Goal: Task Accomplishment & Management: Complete application form

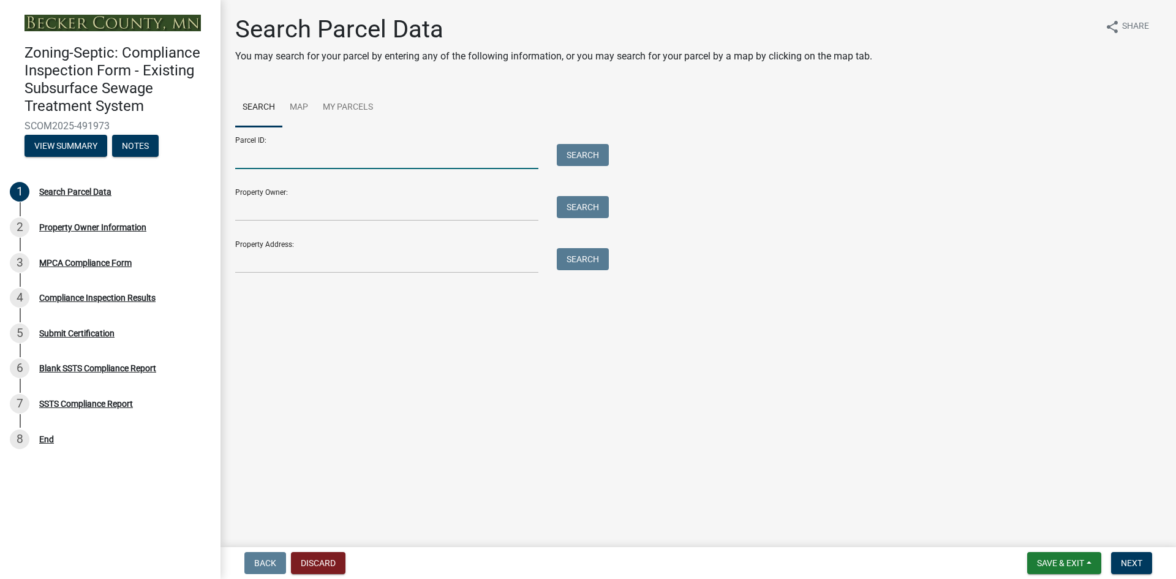
click at [334, 152] on input "Parcel ID:" at bounding box center [386, 156] width 303 height 25
paste input "170368018"
type input "170368018"
click at [604, 163] on button "Search" at bounding box center [583, 155] width 52 height 22
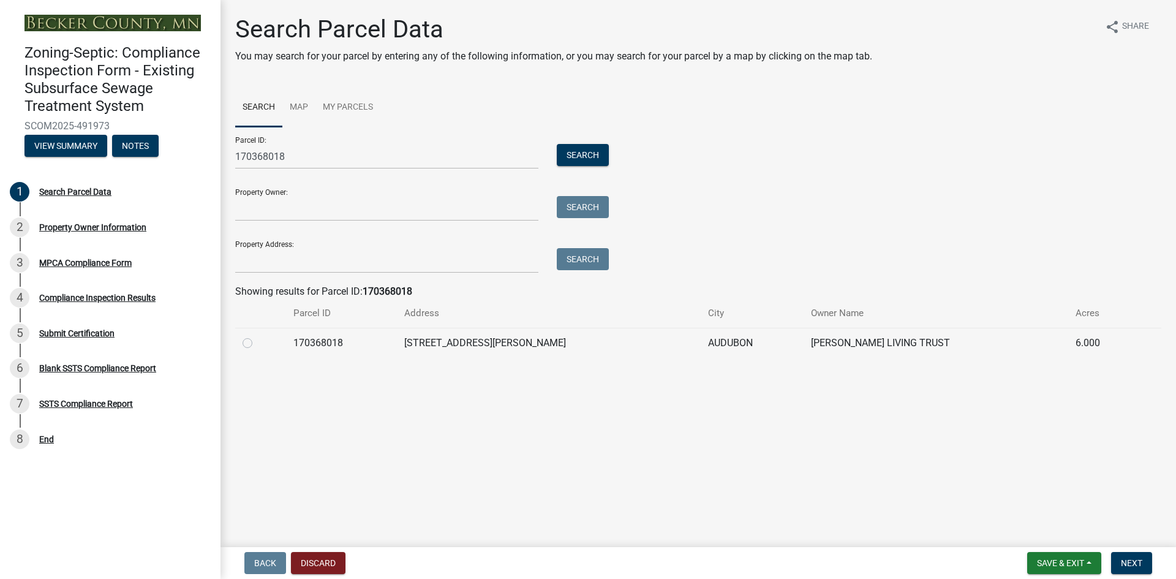
click at [240, 342] on td at bounding box center [260, 343] width 51 height 30
click at [1129, 567] on span "Next" at bounding box center [1131, 563] width 21 height 10
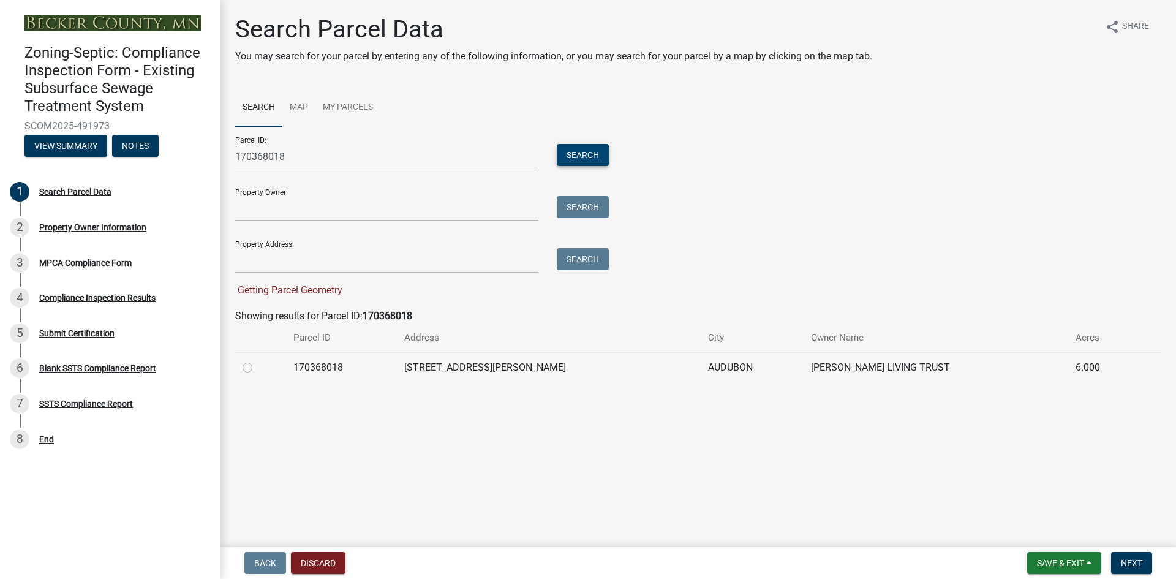
click at [583, 157] on button "Search" at bounding box center [583, 155] width 52 height 22
click at [257, 360] on label at bounding box center [257, 360] width 0 height 0
click at [257, 367] on input "radio" at bounding box center [261, 364] width 8 height 8
radio input "true"
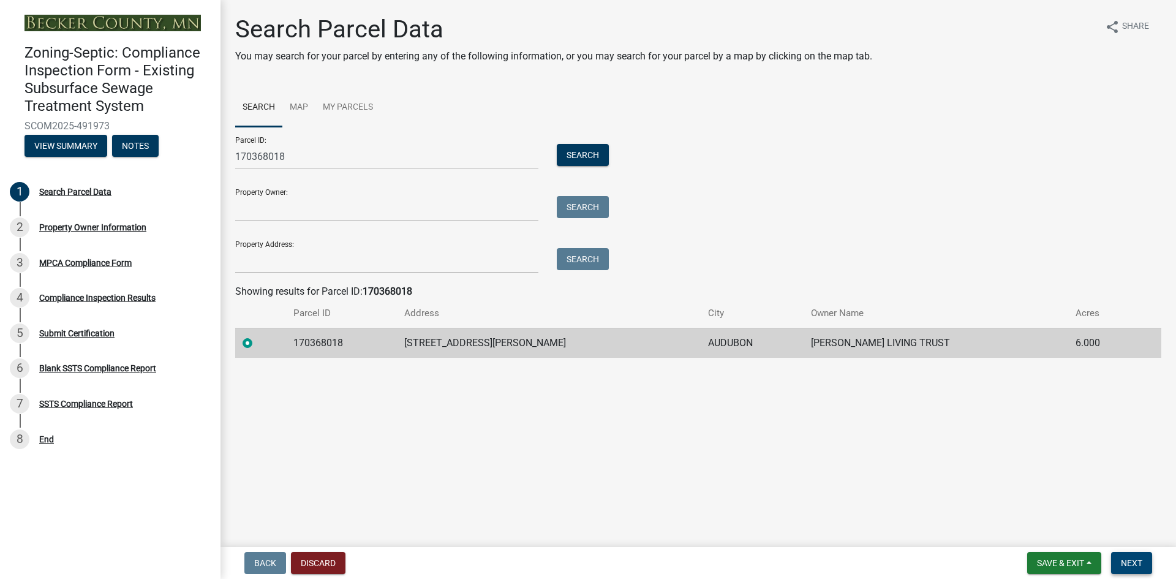
click at [1127, 565] on span "Next" at bounding box center [1131, 563] width 21 height 10
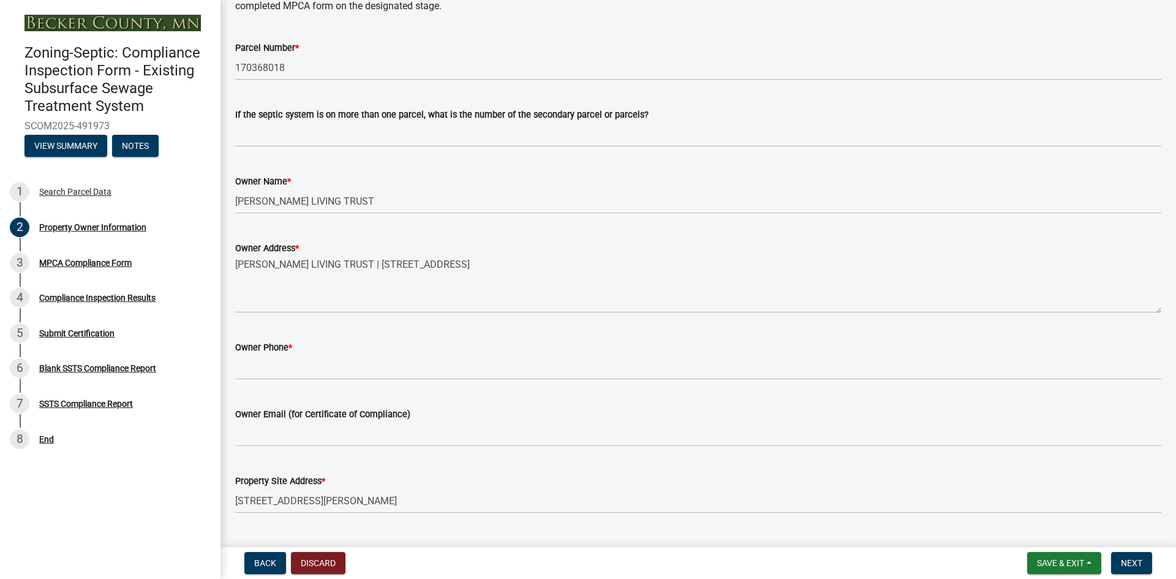
scroll to position [153, 0]
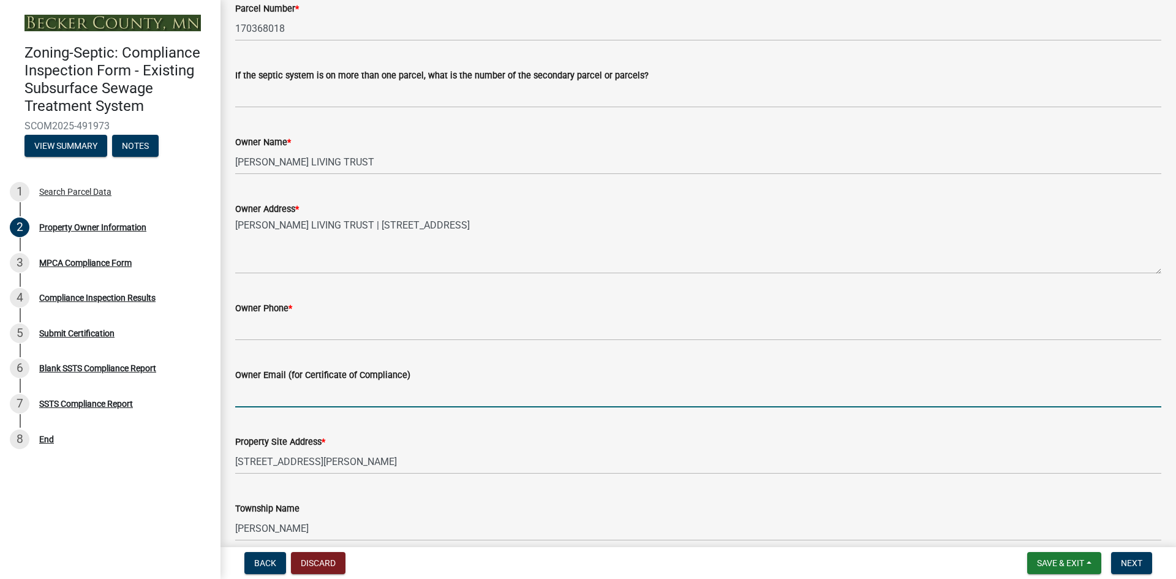
click at [316, 397] on input "Owner Email (for Certificate of Compliance)" at bounding box center [698, 394] width 926 height 25
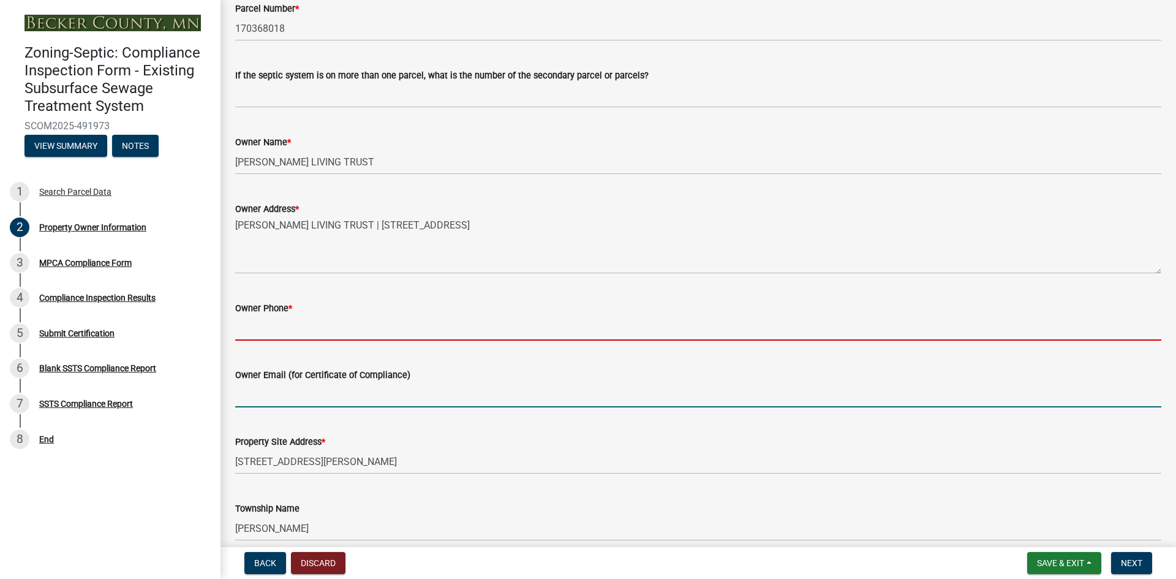
click at [295, 328] on input "Owner Phone *" at bounding box center [698, 327] width 926 height 25
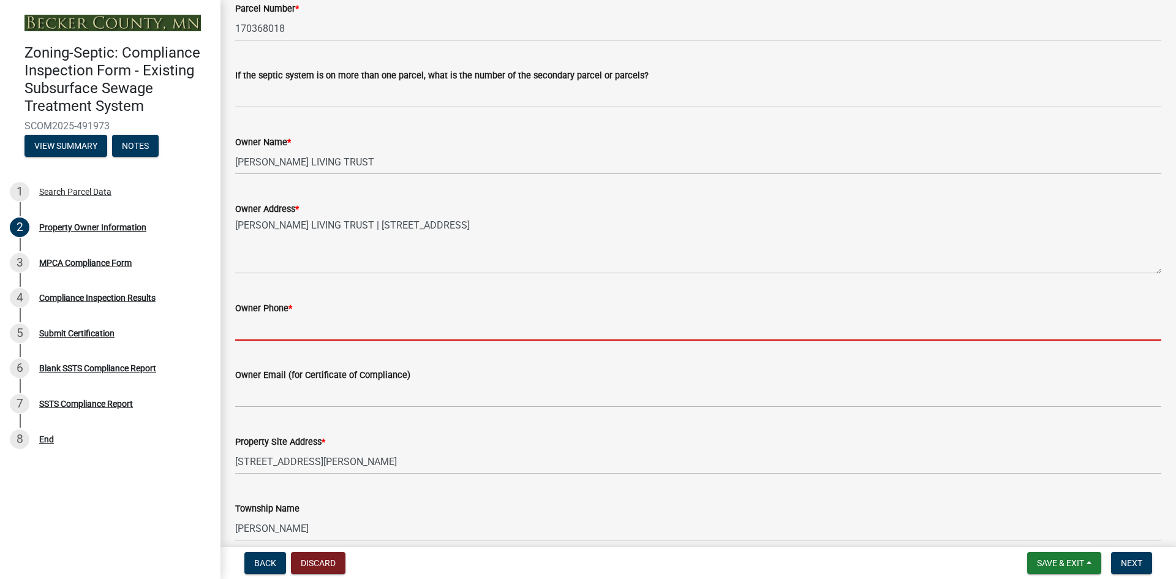
paste input "[PHONE_NUMBER] (GC)"
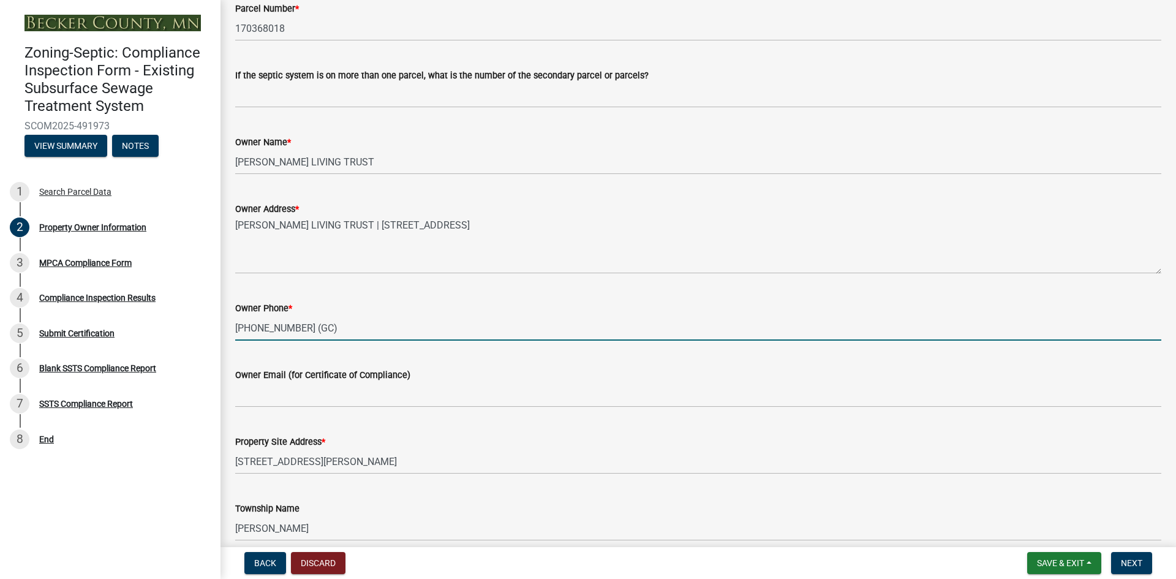
type input "[PHONE_NUMBER] (GC)"
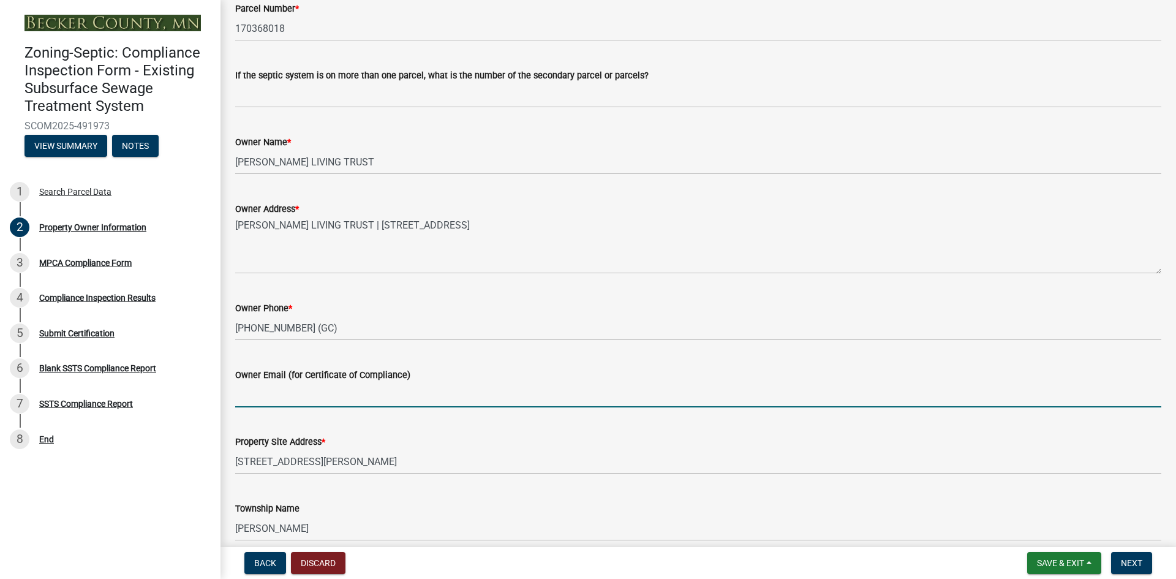
click at [314, 393] on input "Owner Email (for Certificate of Compliance)" at bounding box center [698, 394] width 926 height 25
paste input "[EMAIL_ADDRESS][DOMAIN_NAME]"
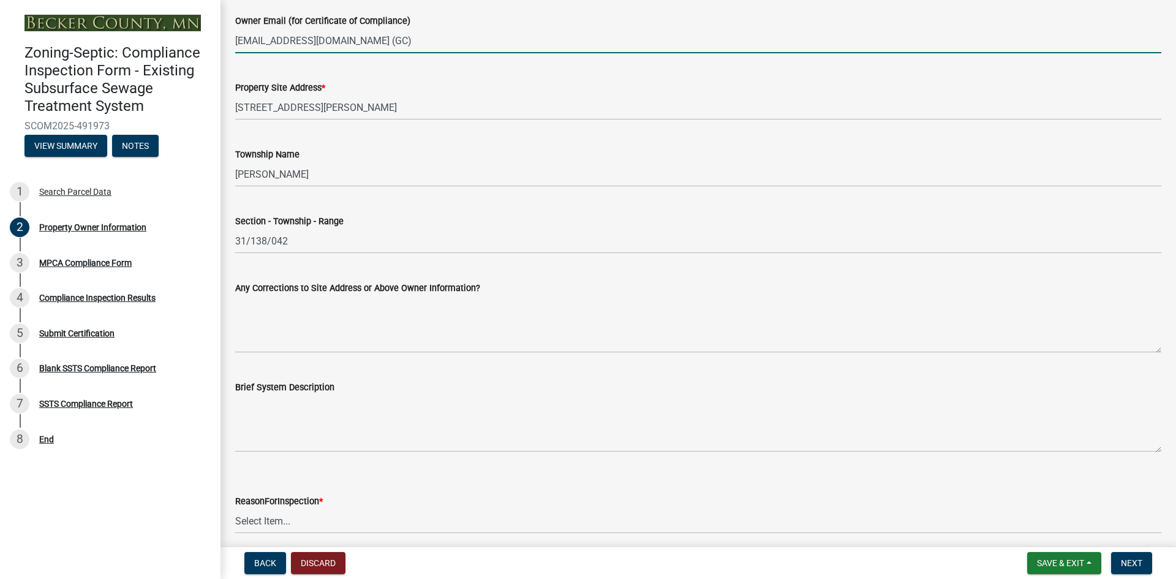
scroll to position [557, 0]
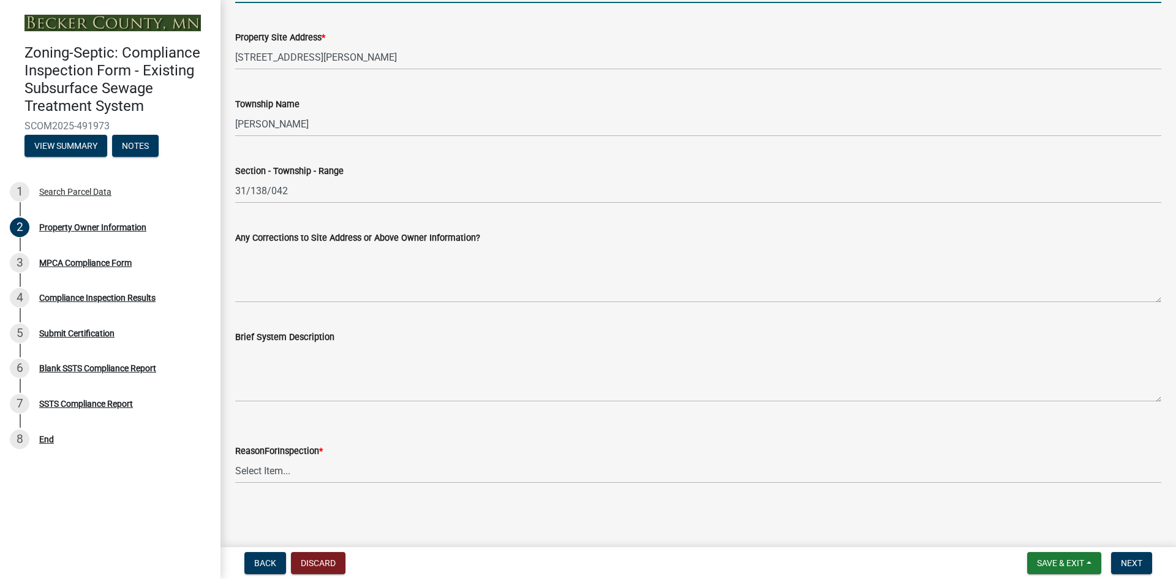
type input "[EMAIL_ADDRESS][DOMAIN_NAME] (GC)"
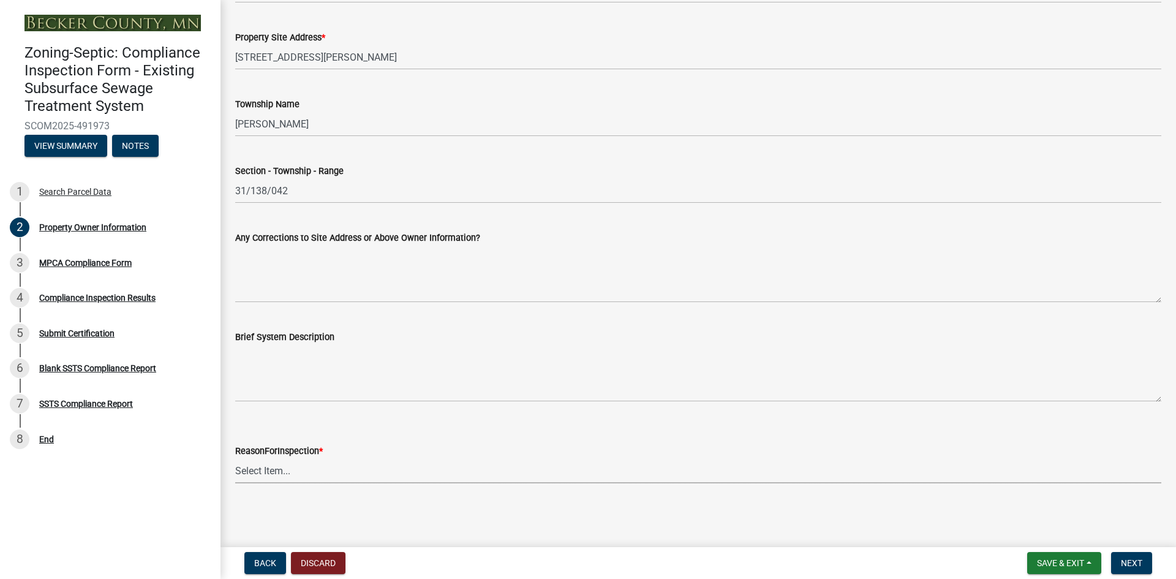
click at [257, 469] on select "Select Item... Property Sale Lake Study Required for Permit Other" at bounding box center [698, 470] width 926 height 25
click at [235, 458] on select "Select Item... Property Sale Lake Study Required for Permit Other" at bounding box center [698, 470] width 926 height 25
select select "945f6891-bcff-43bc-87f4-41d33ca130f5"
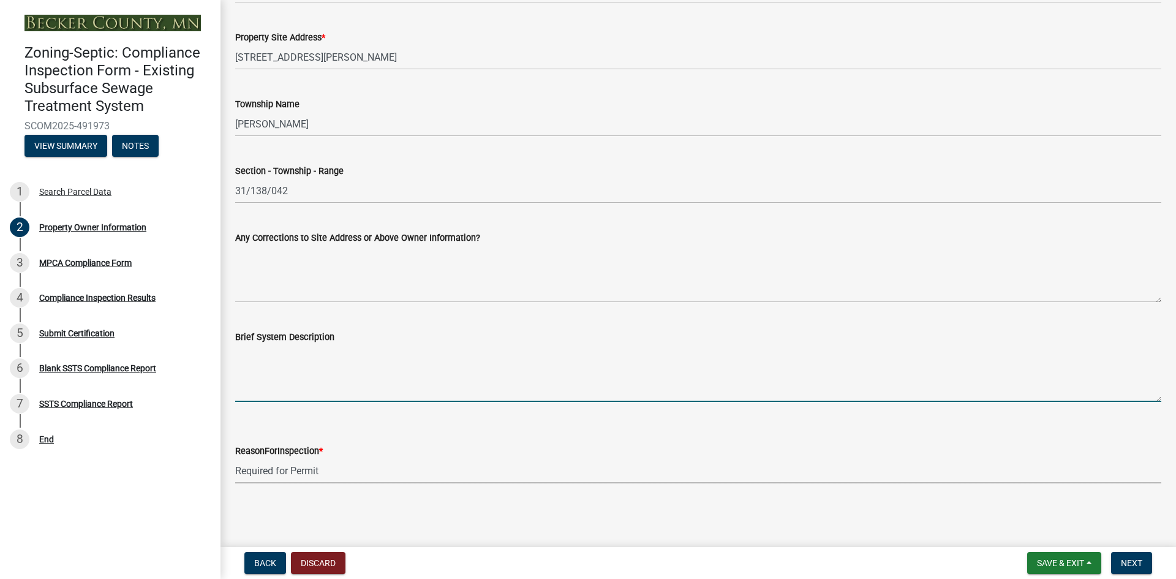
click at [282, 391] on textarea "Brief System Description" at bounding box center [698, 373] width 926 height 58
paste textarea "1000 gallon concrete septic tank with gravity to [GEOGRAPHIC_DATA]"
type textarea "1000 gallon concrete septic tank with gravity to [GEOGRAPHIC_DATA]"
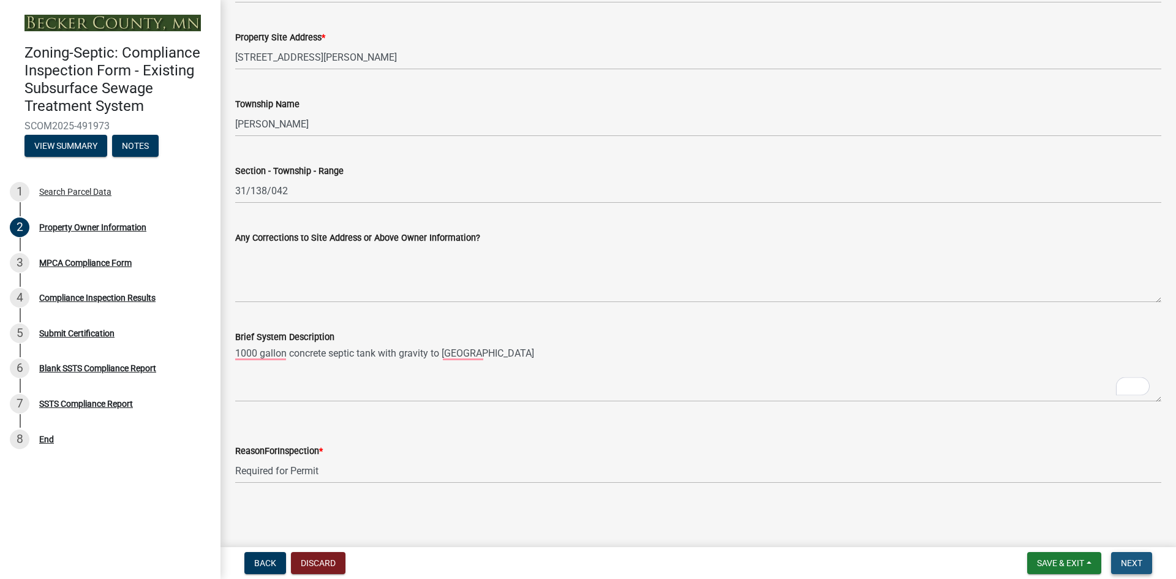
click at [1126, 562] on span "Next" at bounding box center [1131, 563] width 21 height 10
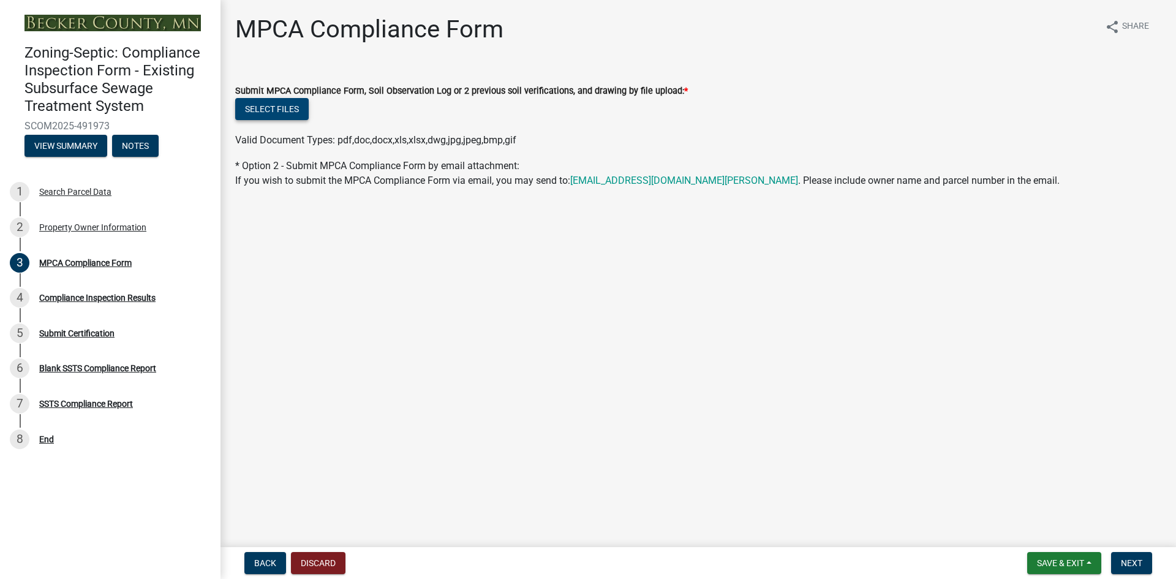
click at [273, 107] on button "Select files" at bounding box center [271, 109] width 73 height 22
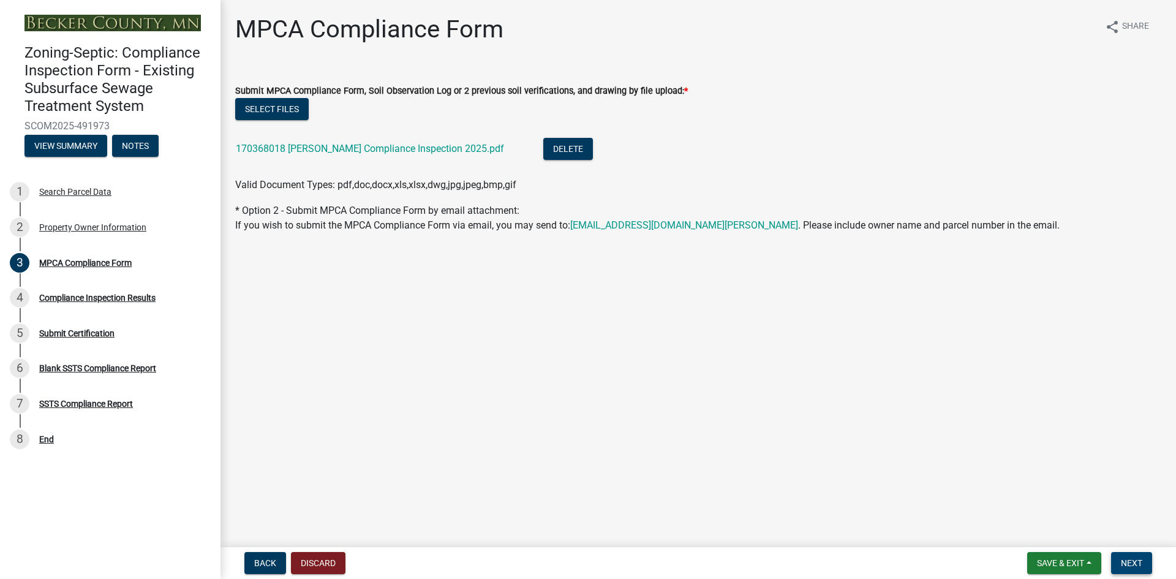
click at [1134, 563] on span "Next" at bounding box center [1131, 563] width 21 height 10
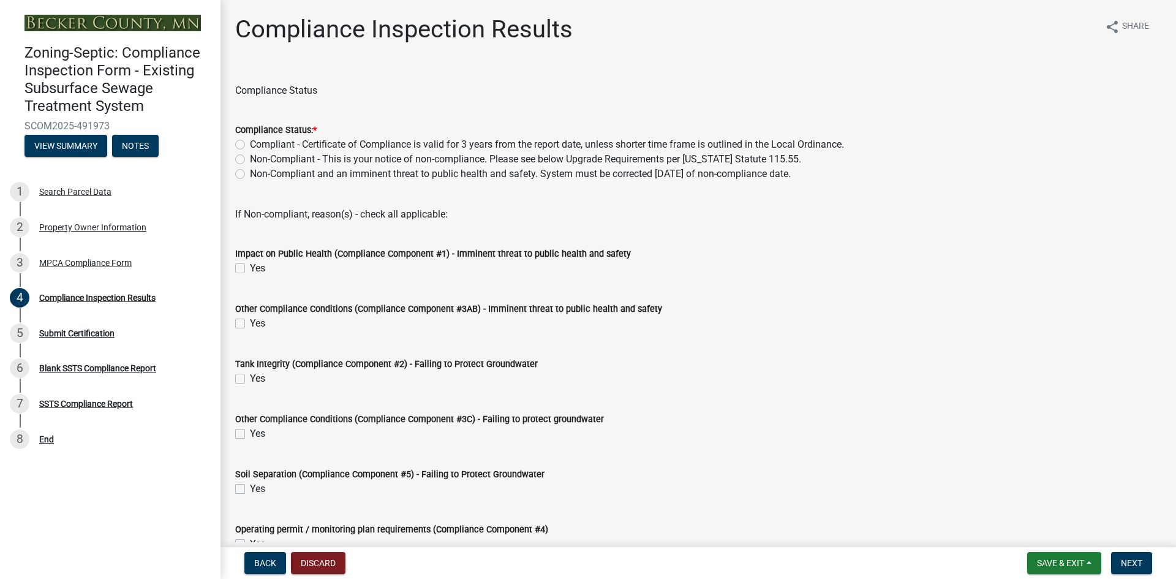
click at [250, 143] on label "Compliant - Certificate of Compliance is valid for 3 years from the report date…" at bounding box center [547, 144] width 594 height 15
click at [250, 143] on input "Compliant - Certificate of Compliance is valid for 3 years from the report date…" at bounding box center [254, 141] width 8 height 8
radio input "true"
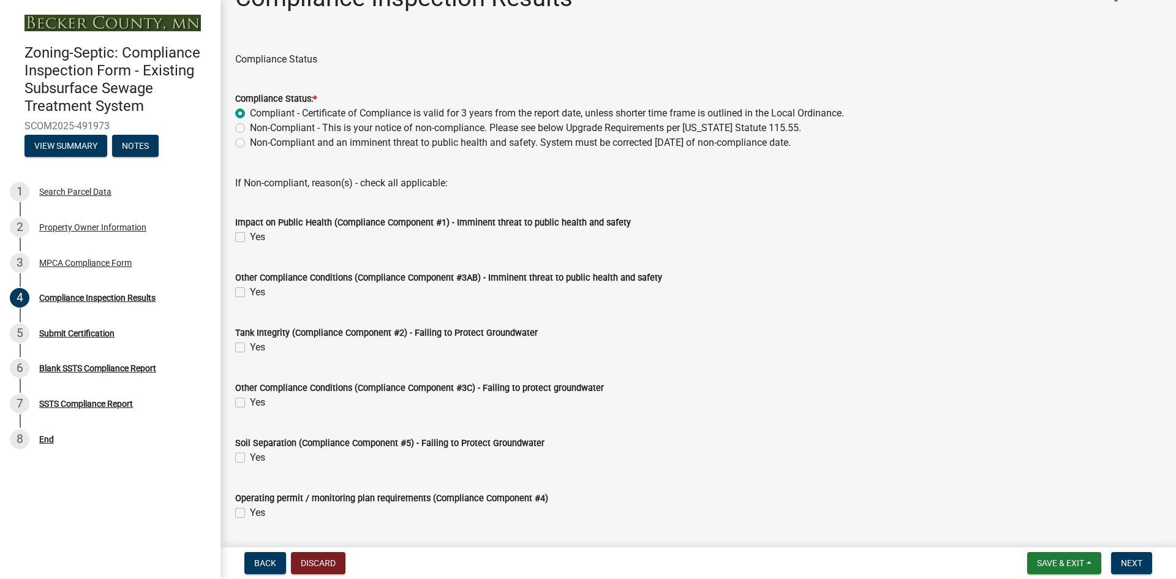
scroll to position [68, 0]
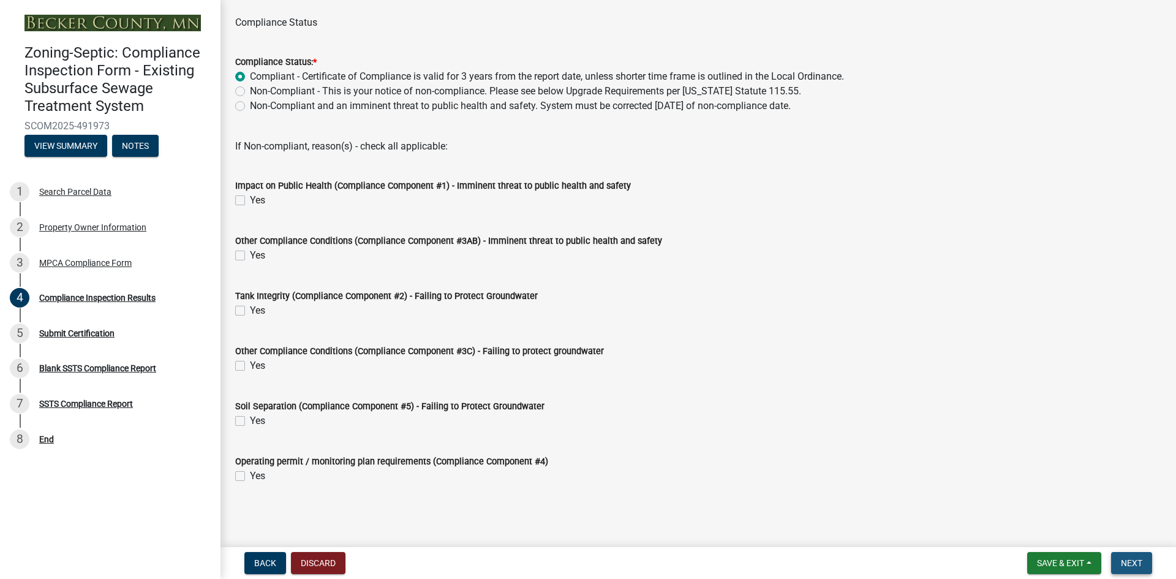
click at [1123, 564] on span "Next" at bounding box center [1131, 563] width 21 height 10
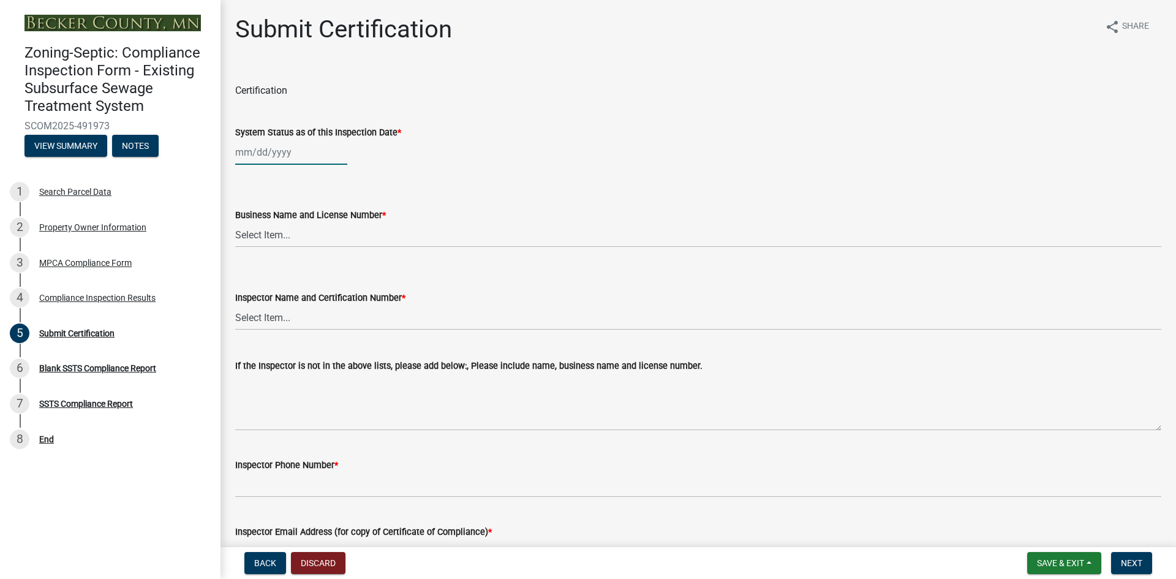
click at [285, 153] on div at bounding box center [291, 152] width 112 height 25
select select "10"
select select "2025"
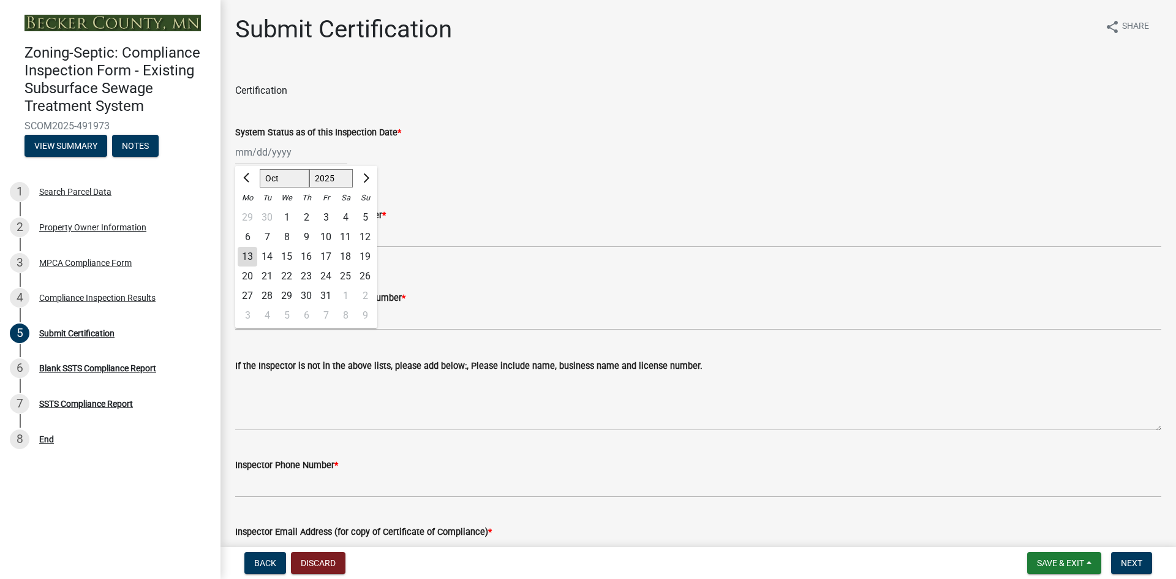
click at [287, 235] on div "8" at bounding box center [287, 237] width 20 height 20
type input "[DATE]"
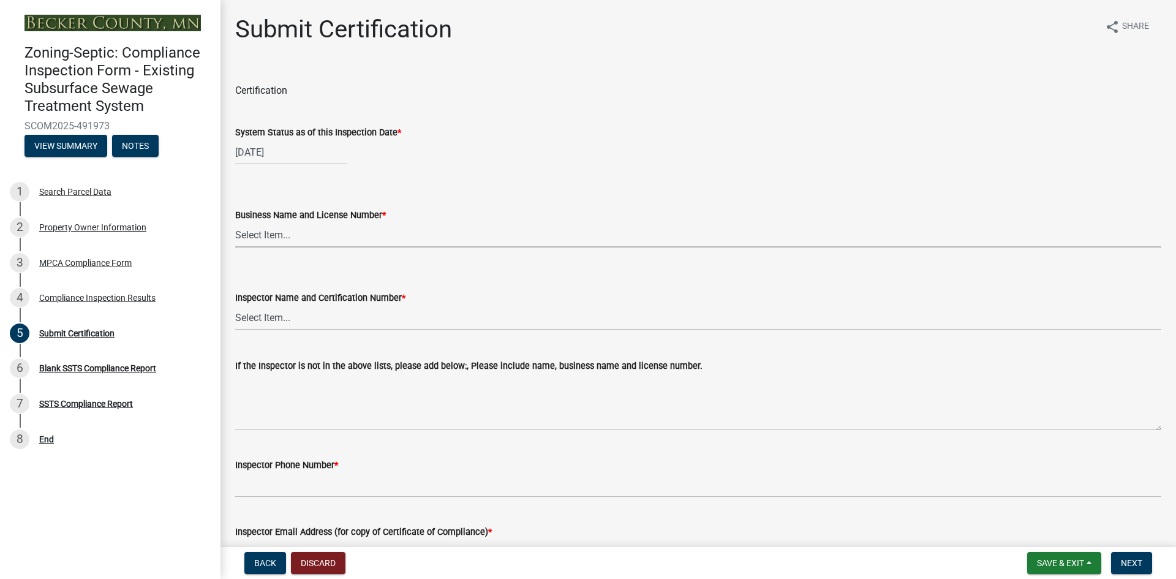
click at [292, 238] on select "Select Item... OTHER – Not listed (please add in next field and we will add to …" at bounding box center [698, 234] width 926 height 25
click at [235, 222] on select "Select Item... OTHER – Not listed (please add in next field and we will add to …" at bounding box center [698, 234] width 926 height 25
select select "2b738330-48aa-4409-96d6-d0693f9735a1"
click at [278, 322] on select "Select Item... OTHER – Not listed (please add in next field and we will add to …" at bounding box center [698, 317] width 926 height 25
click at [235, 305] on select "Select Item... OTHER – Not listed (please add in next field and we will add to …" at bounding box center [698, 317] width 926 height 25
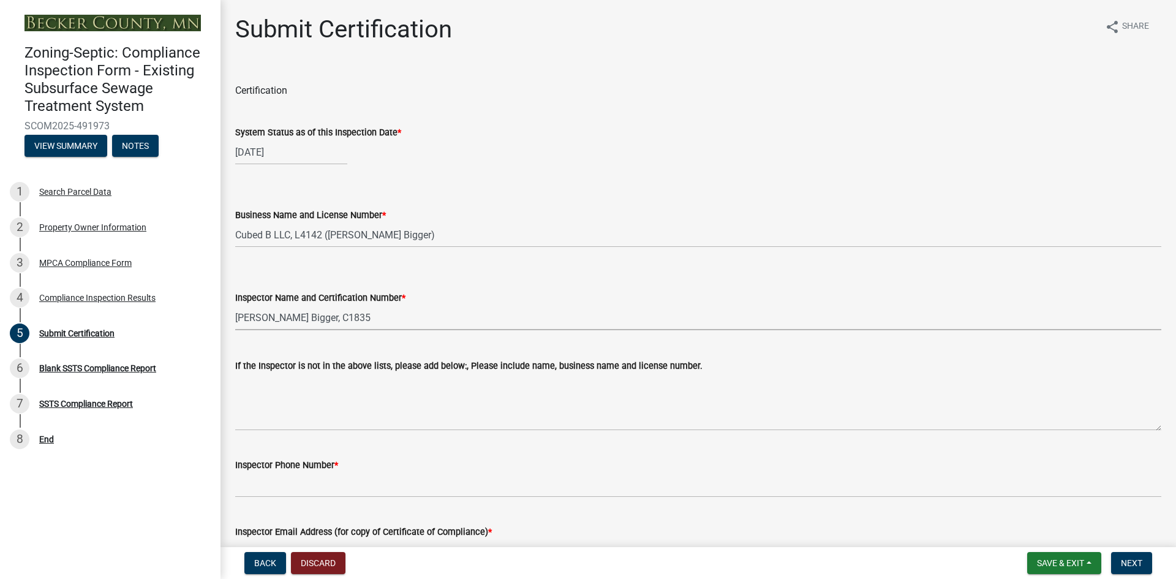
select select "4b2e459e-5176-4601-b2cf-d4e2936ebc18"
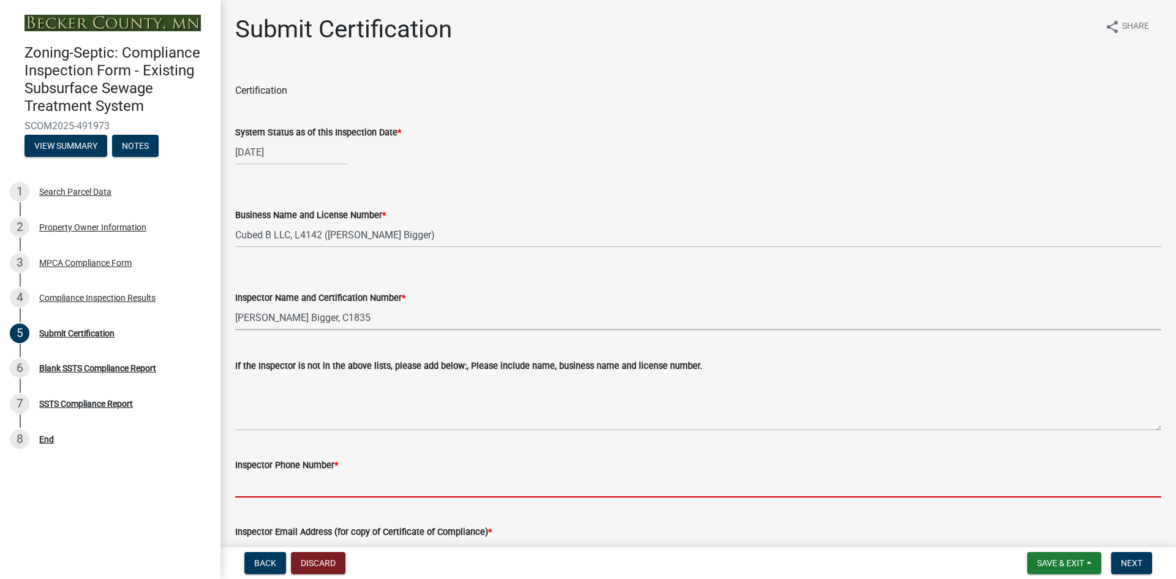
click at [318, 484] on input "Inspector Phone Number *" at bounding box center [698, 484] width 926 height 25
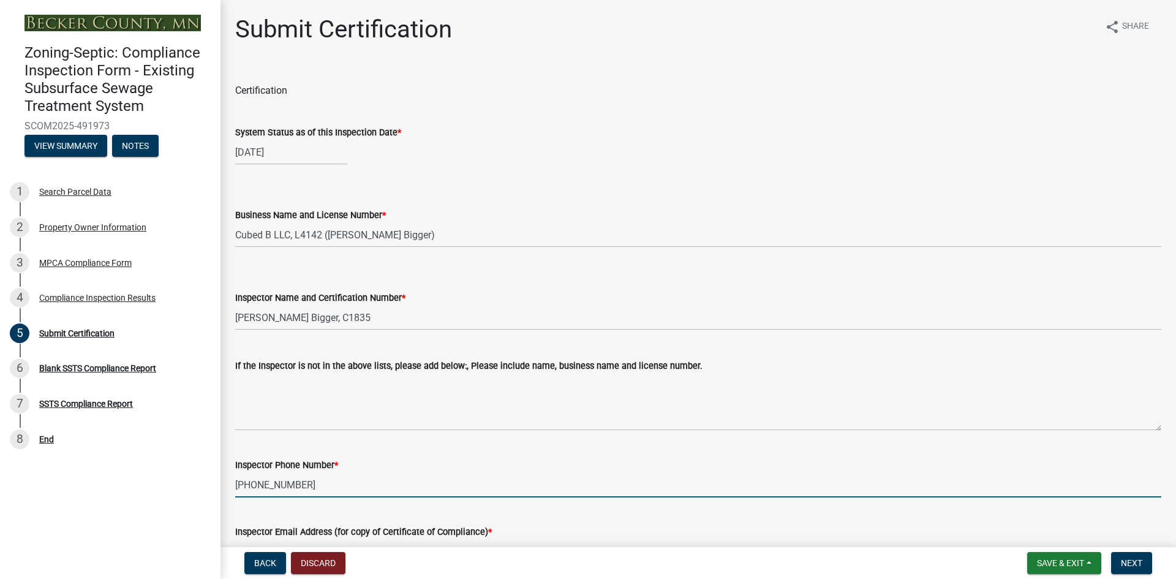
type input "[PHONE_NUMBER]"
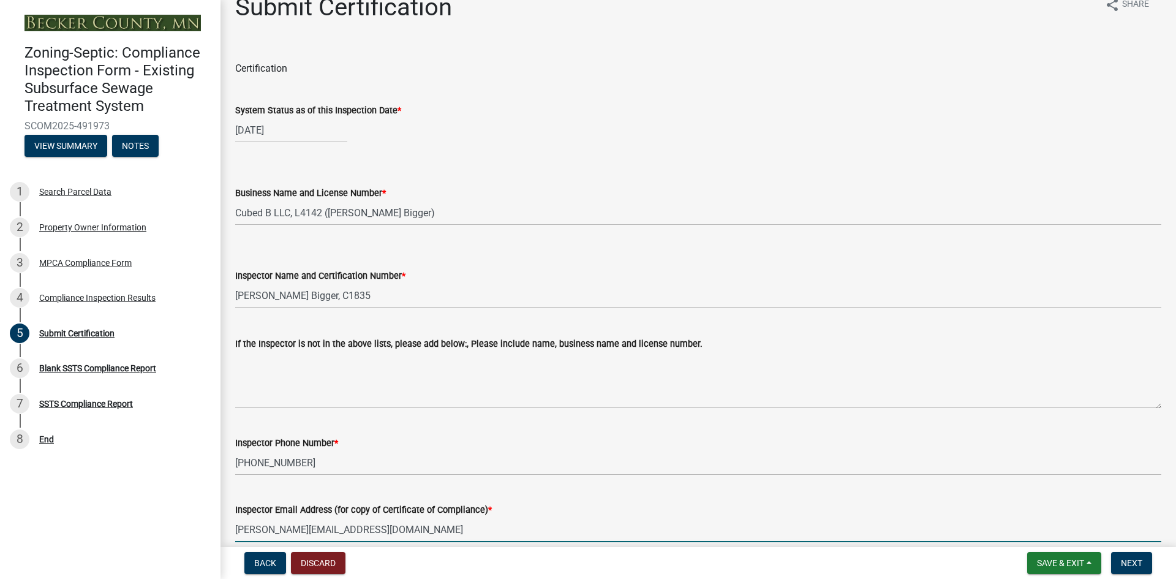
type input "[PERSON_NAME][EMAIL_ADDRESS][DOMAIN_NAME]"
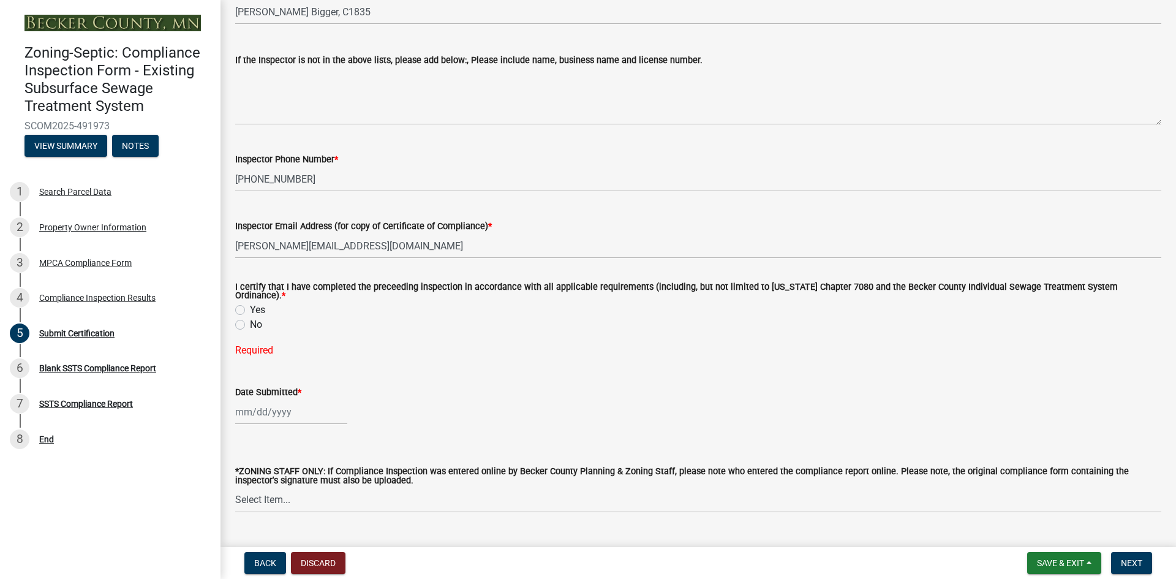
click at [250, 306] on label "Yes" at bounding box center [257, 310] width 15 height 15
click at [250, 306] on input "Yes" at bounding box center [254, 307] width 8 height 8
radio input "true"
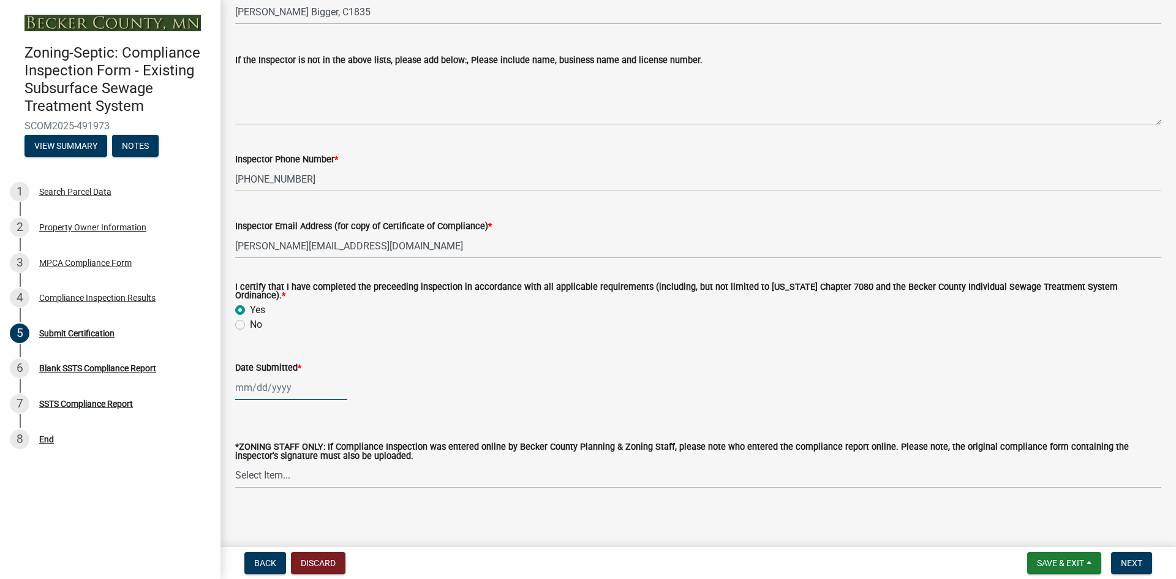
click at [272, 380] on div at bounding box center [291, 387] width 112 height 25
select select "10"
select select "2025"
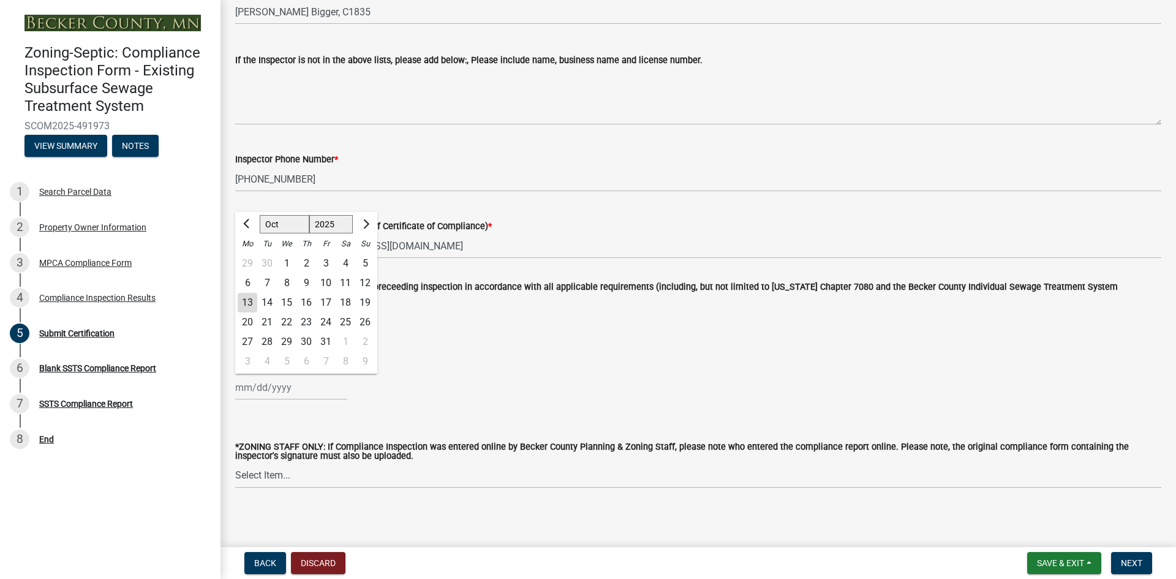
click at [249, 295] on div "13" at bounding box center [248, 303] width 20 height 20
type input "[DATE]"
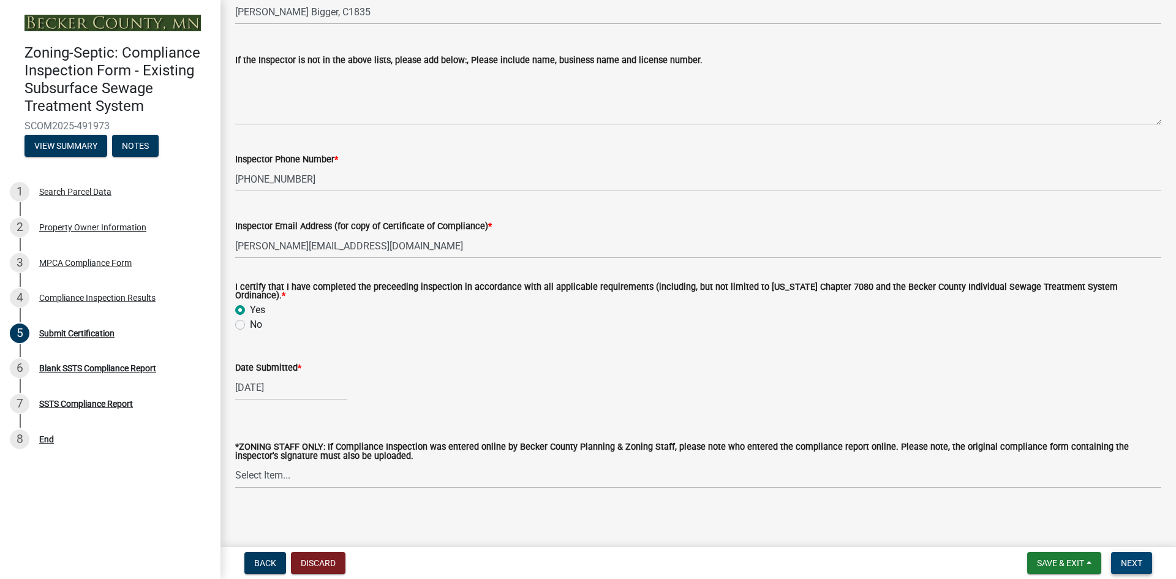
click at [1129, 563] on span "Next" at bounding box center [1131, 563] width 21 height 10
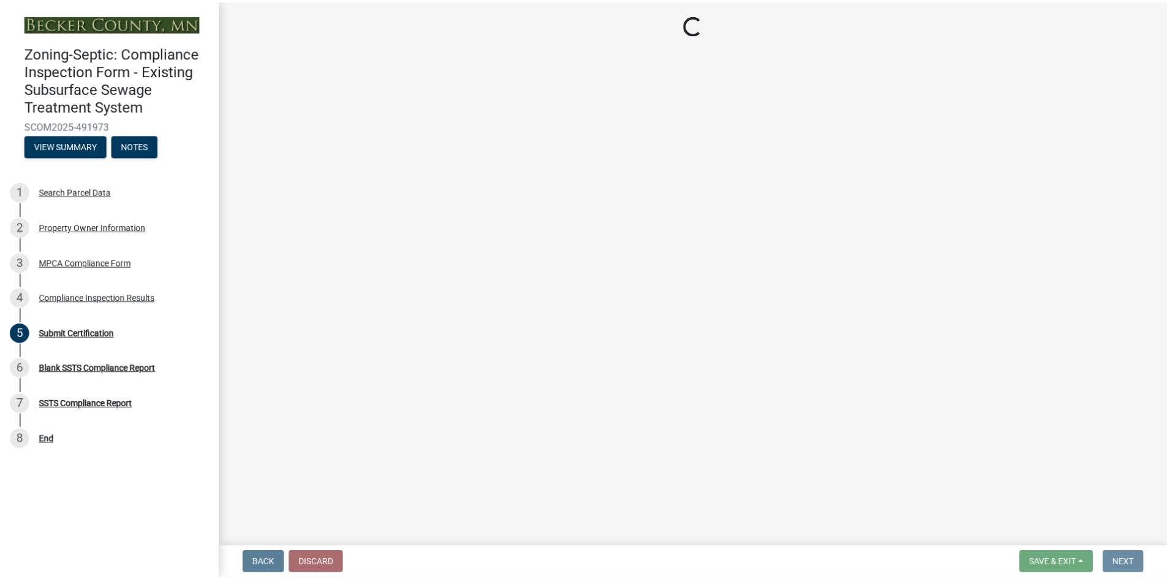
scroll to position [0, 0]
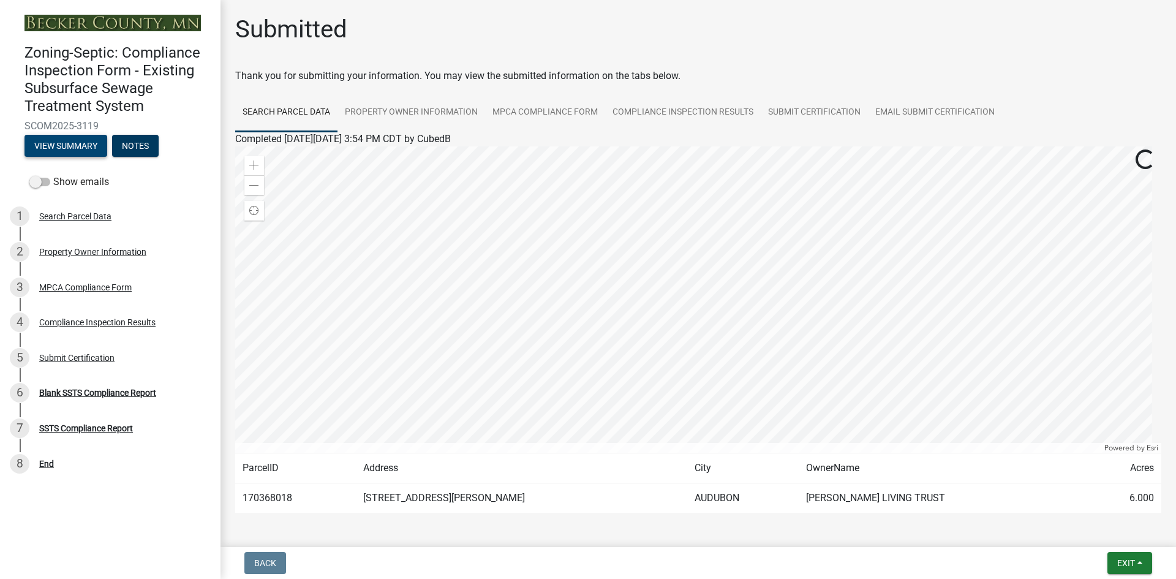
click at [69, 145] on button "View Summary" at bounding box center [65, 146] width 83 height 22
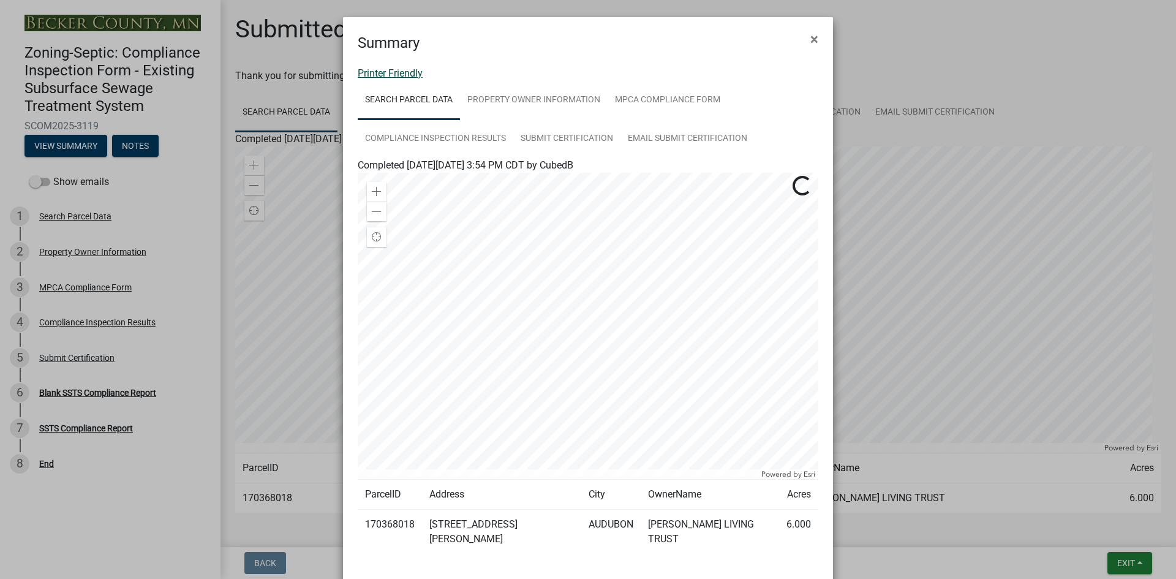
click at [382, 75] on link "Printer Friendly" at bounding box center [390, 73] width 65 height 12
click at [812, 40] on span "×" at bounding box center [814, 39] width 8 height 17
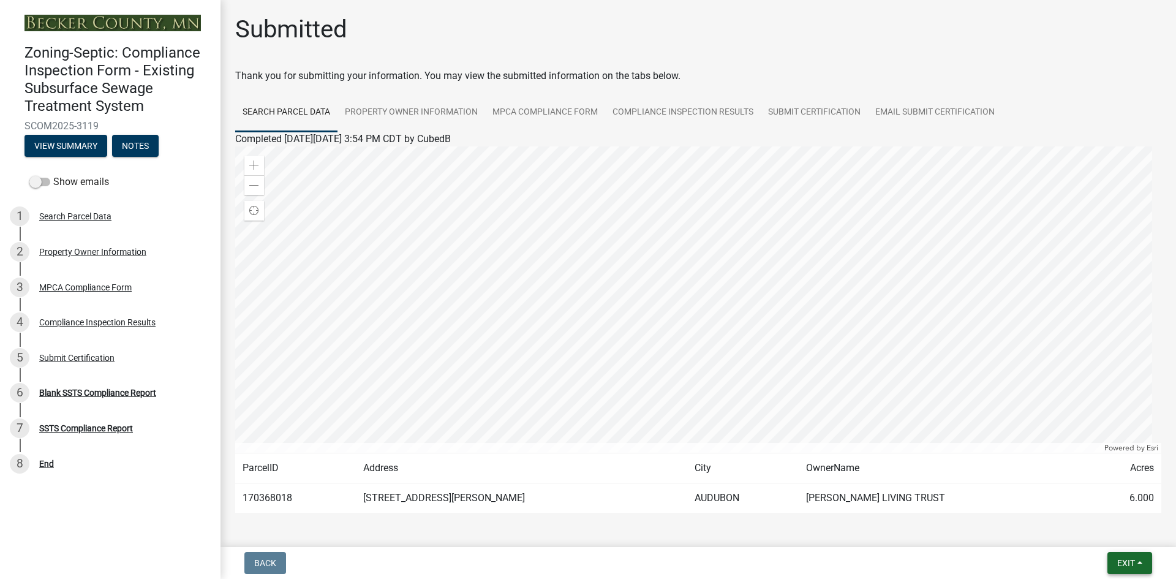
click at [1115, 565] on button "Exit" at bounding box center [1129, 563] width 45 height 22
click at [1105, 533] on button "Save & Exit" at bounding box center [1103, 530] width 98 height 29
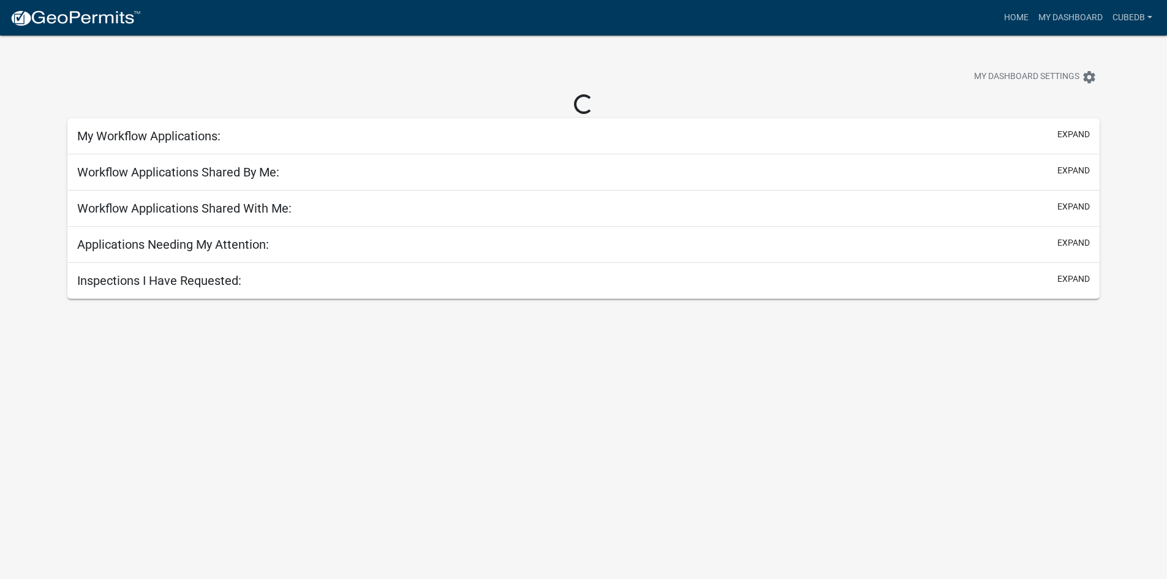
select select "3: 100"
